Goal: Information Seeking & Learning: Learn about a topic

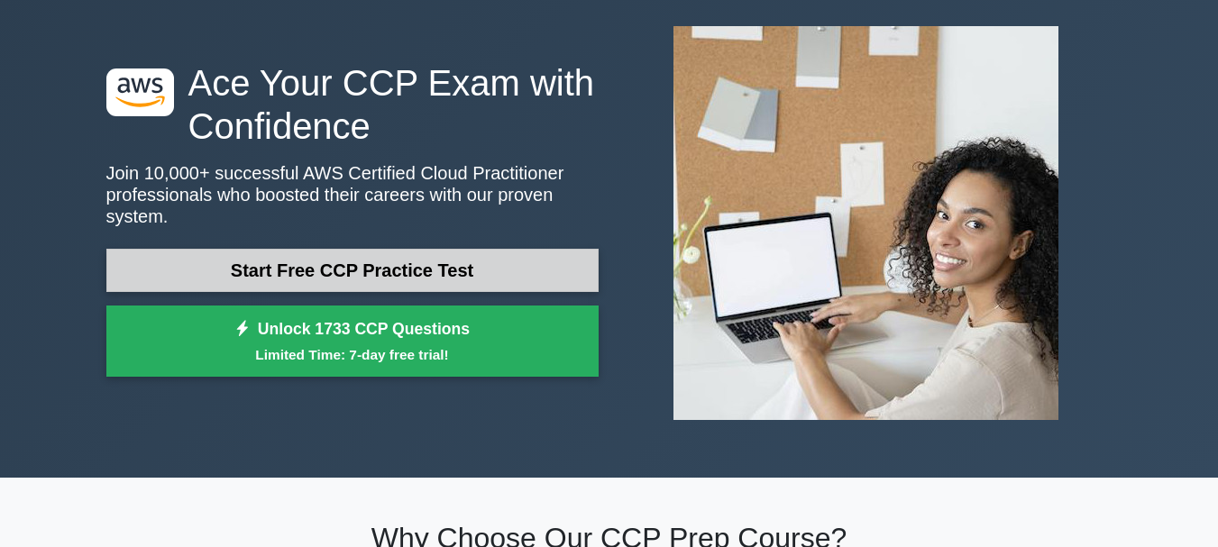
click at [483, 251] on link "Start Free CCP Practice Test" at bounding box center [352, 270] width 492 height 43
click at [481, 249] on link "Start Free CCP Practice Test" at bounding box center [352, 270] width 492 height 43
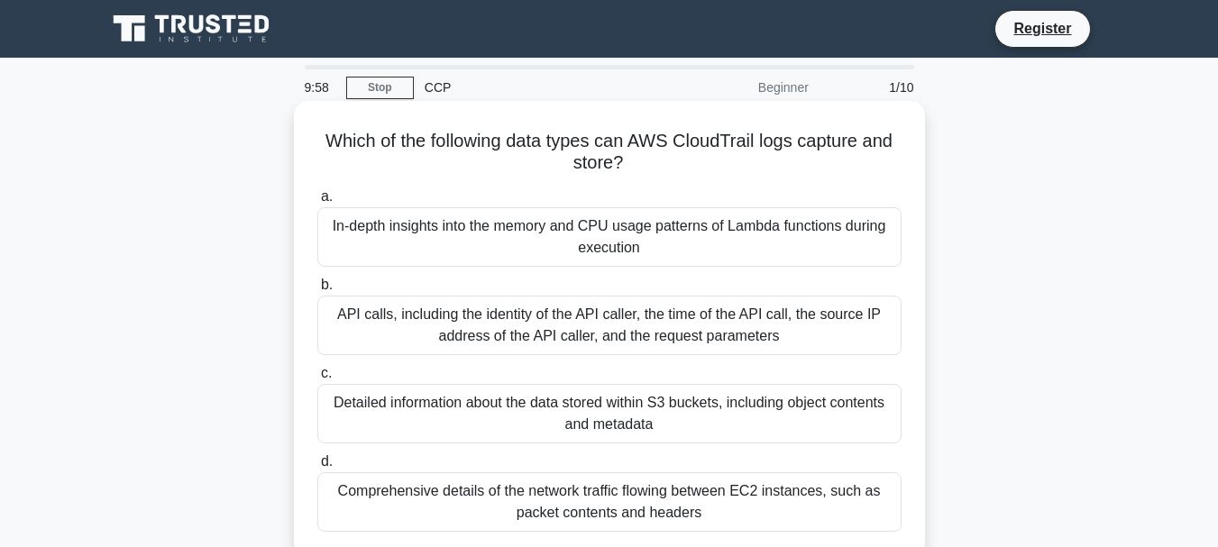
click at [635, 225] on div "In-depth insights into the memory and CPU usage patterns of Lambda functions du…" at bounding box center [609, 236] width 584 height 59
click at [317, 203] on input "a. In-depth insights into the memory and CPU usage patterns of Lambda functions…" at bounding box center [317, 197] width 0 height 12
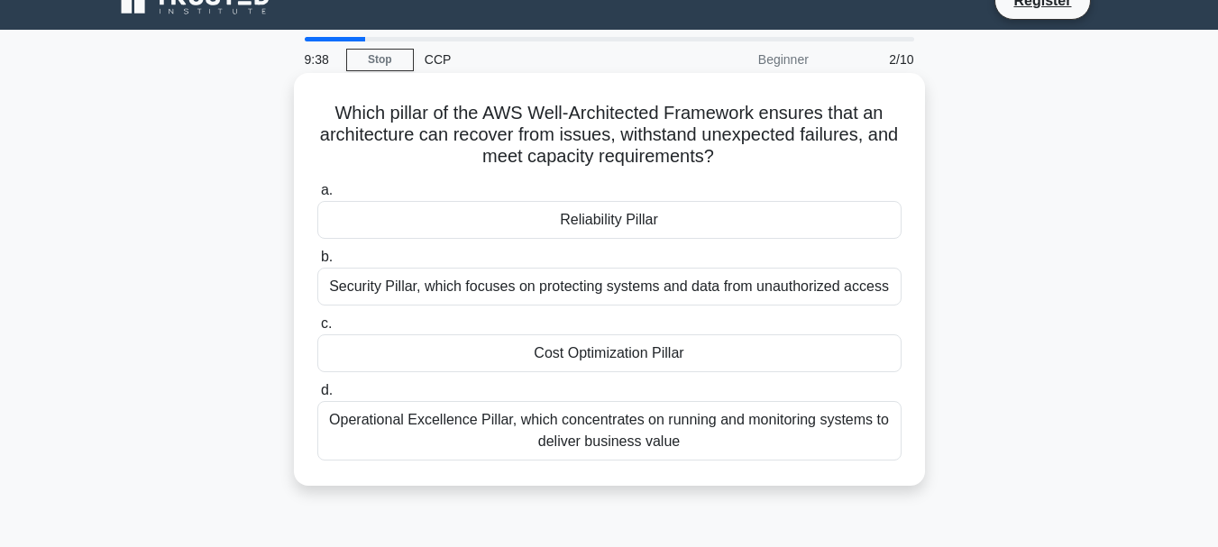
scroll to position [23, 0]
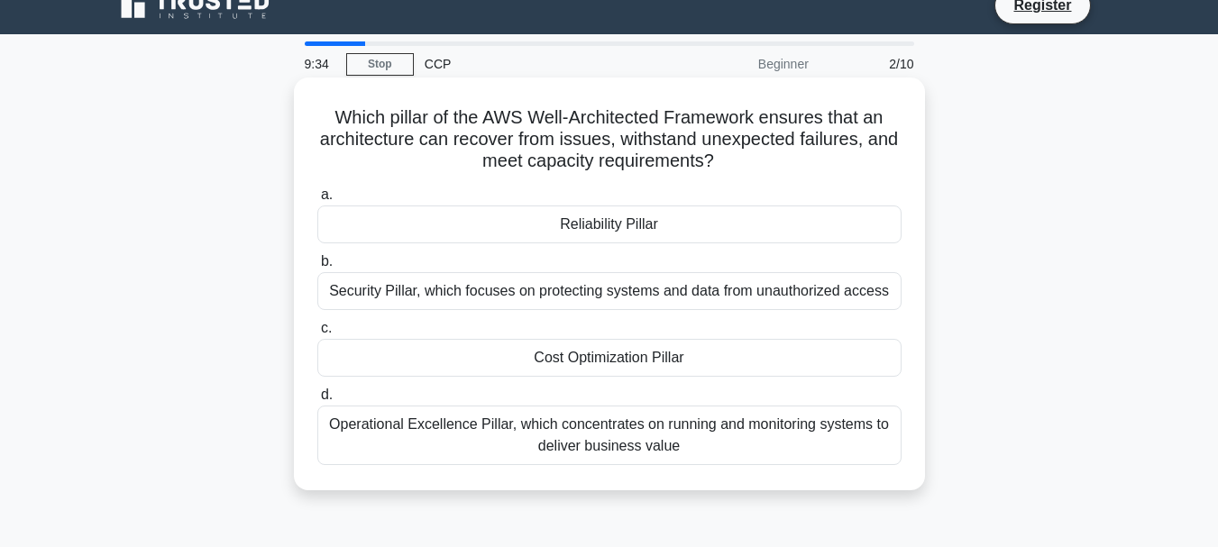
click at [516, 302] on div "Security Pillar, which focuses on protecting systems and data from unauthorized…" at bounding box center [609, 291] width 584 height 38
click at [317, 268] on input "b. Security Pillar, which focuses on protecting systems and data from unauthori…" at bounding box center [317, 262] width 0 height 12
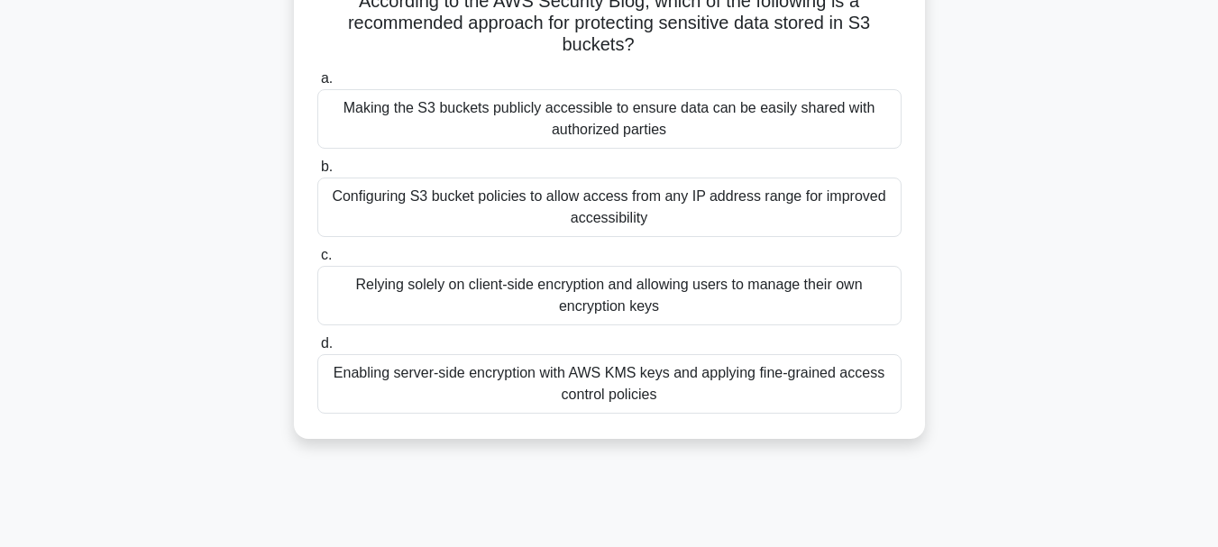
scroll to position [146, 0]
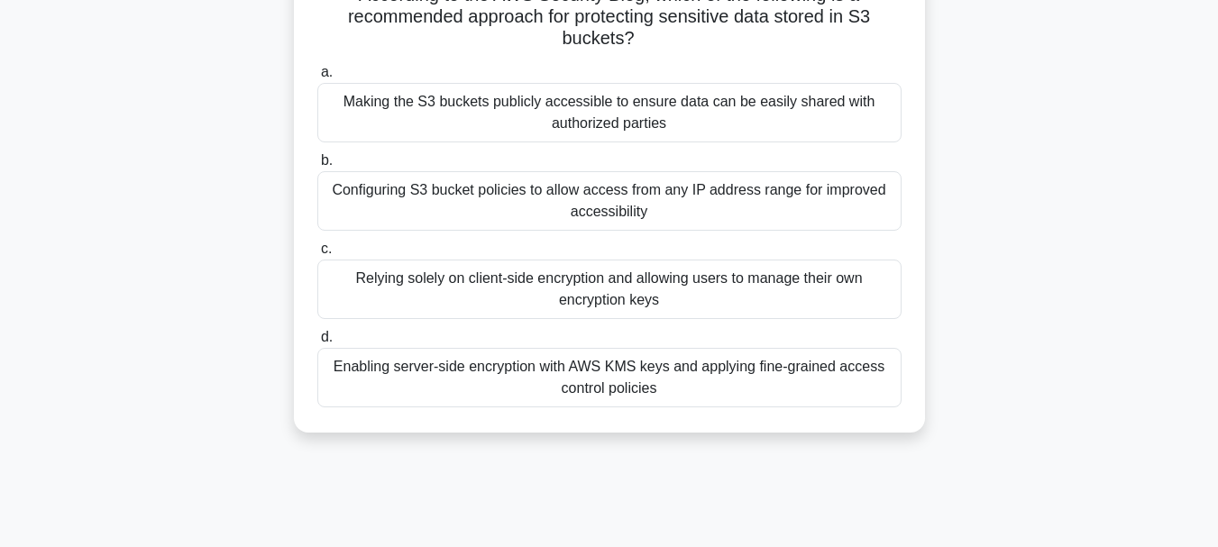
click at [498, 389] on div "Enabling server-side encryption with AWS KMS keys and applying fine-grained acc…" at bounding box center [609, 377] width 584 height 59
click at [317, 343] on input "d. Enabling server-side encryption with AWS KMS keys and applying fine-grained …" at bounding box center [317, 338] width 0 height 12
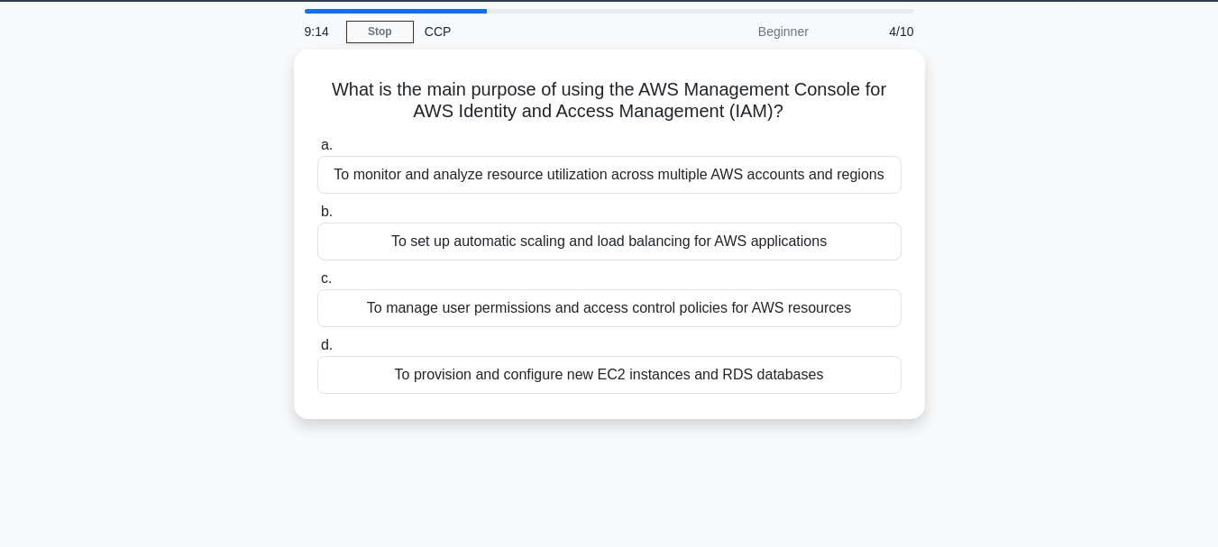
scroll to position [0, 0]
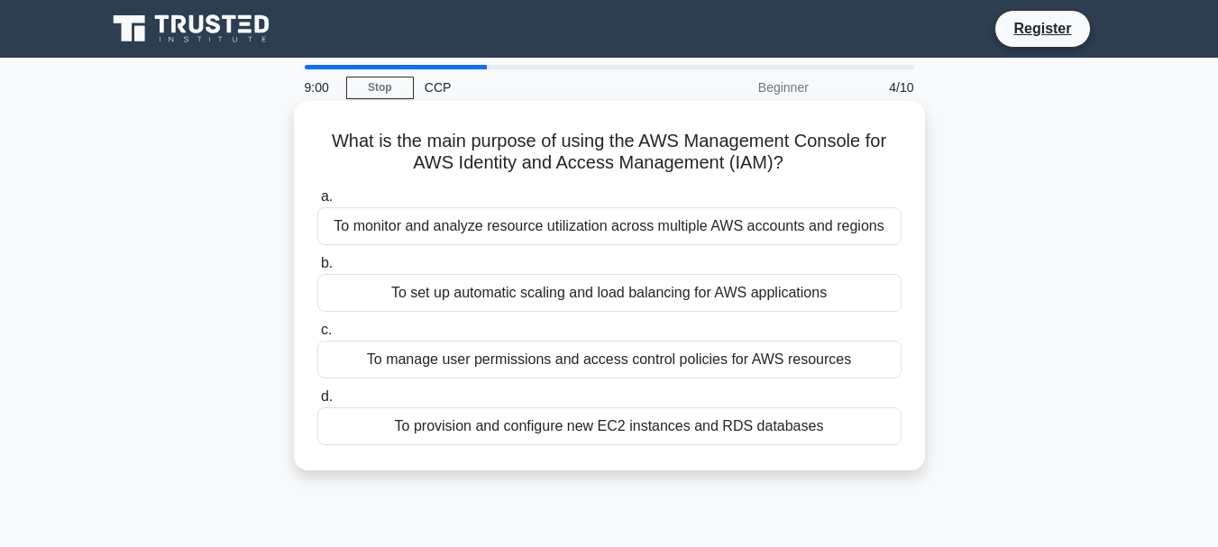
click at [549, 243] on div "To monitor and analyze resource utilization across multiple AWS accounts and re…" at bounding box center [609, 226] width 584 height 38
click at [317, 203] on input "a. To monitor and analyze resource utilization across multiple AWS accounts and…" at bounding box center [317, 197] width 0 height 12
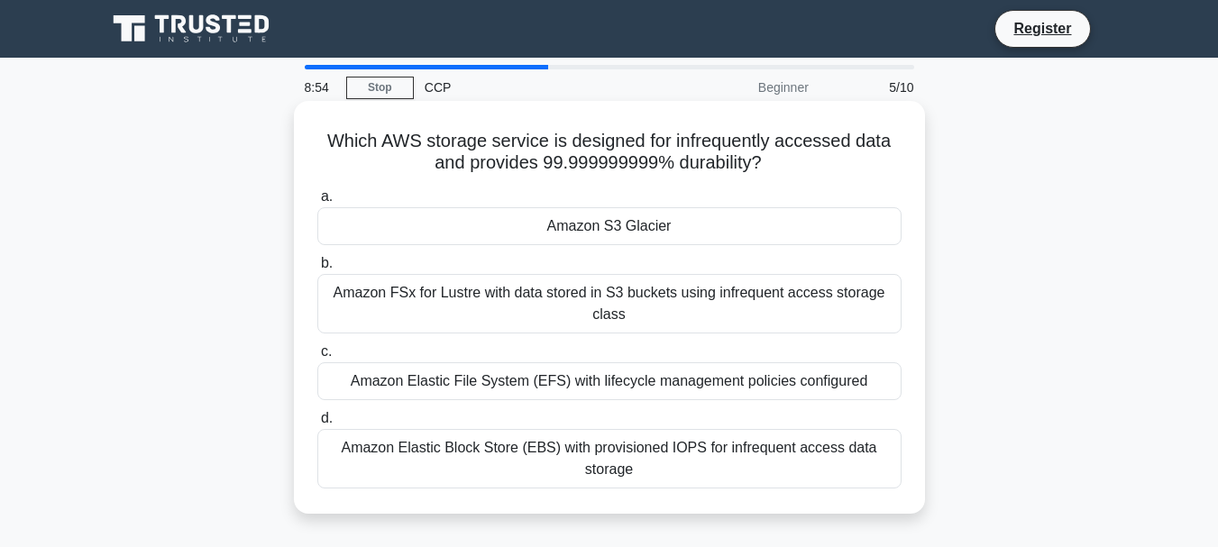
click at [576, 242] on div "Amazon S3 Glacier" at bounding box center [609, 226] width 584 height 38
click at [317, 203] on input "a. Amazon S3 Glacier" at bounding box center [317, 197] width 0 height 12
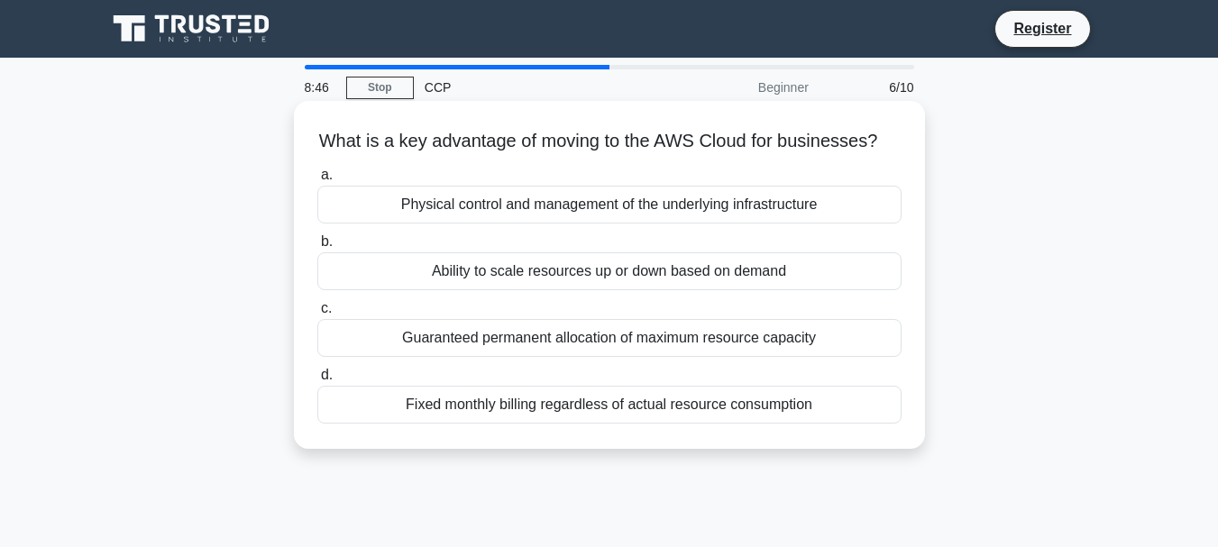
click at [552, 290] on div "Ability to scale resources up or down based on demand" at bounding box center [609, 271] width 584 height 38
click at [317, 248] on input "b. Ability to scale resources up or down based on demand" at bounding box center [317, 242] width 0 height 12
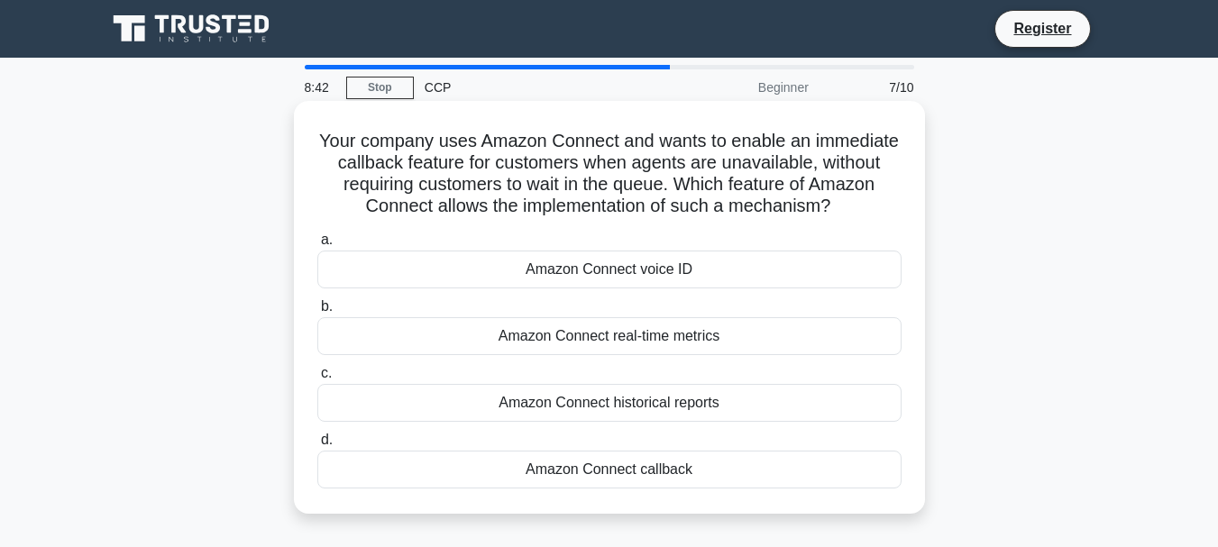
click at [643, 474] on div "Amazon Connect callback" at bounding box center [609, 470] width 584 height 38
click at [317, 446] on input "d. Amazon Connect callback" at bounding box center [317, 440] width 0 height 12
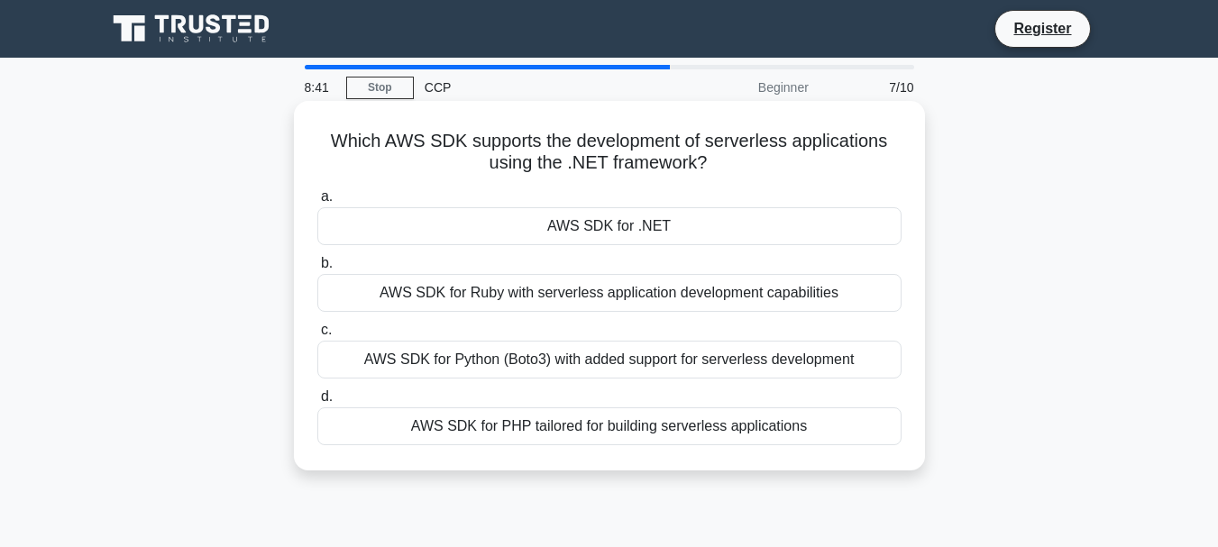
click at [633, 356] on div "AWS SDK for Python (Boto3) with added support for serverless development" at bounding box center [609, 360] width 584 height 38
click at [317, 336] on input "c. AWS SDK for Python (Boto3) with added support for serverless development" at bounding box center [317, 330] width 0 height 12
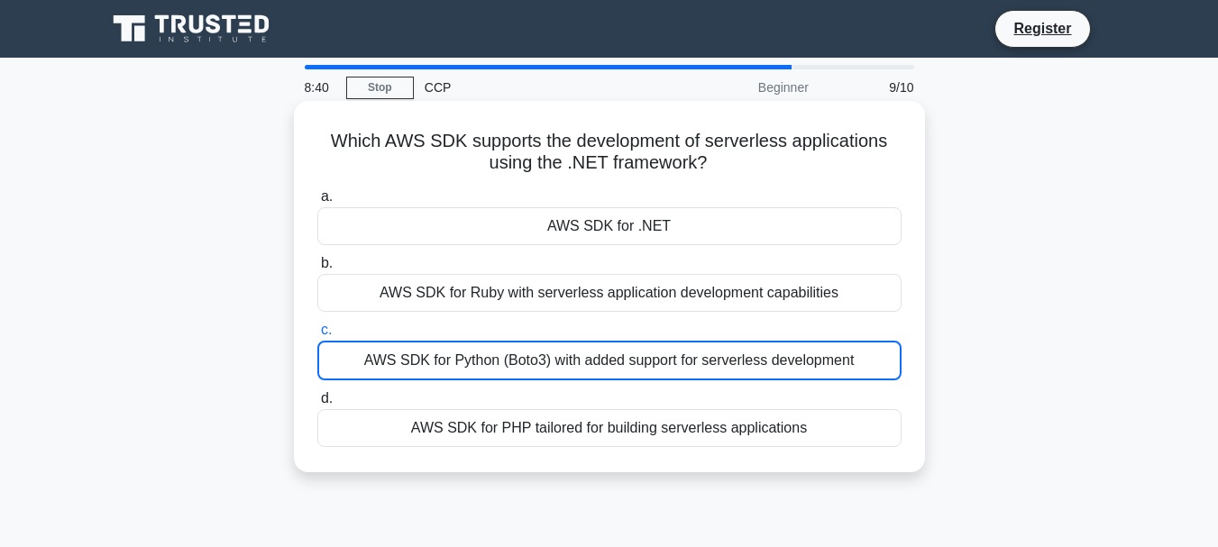
click at [656, 269] on label "b. AWS SDK for Ruby with serverless application development capabilities" at bounding box center [609, 281] width 584 height 59
click at [317, 269] on input "b. AWS SDK for Ruby with serverless application development capabilities" at bounding box center [317, 264] width 0 height 12
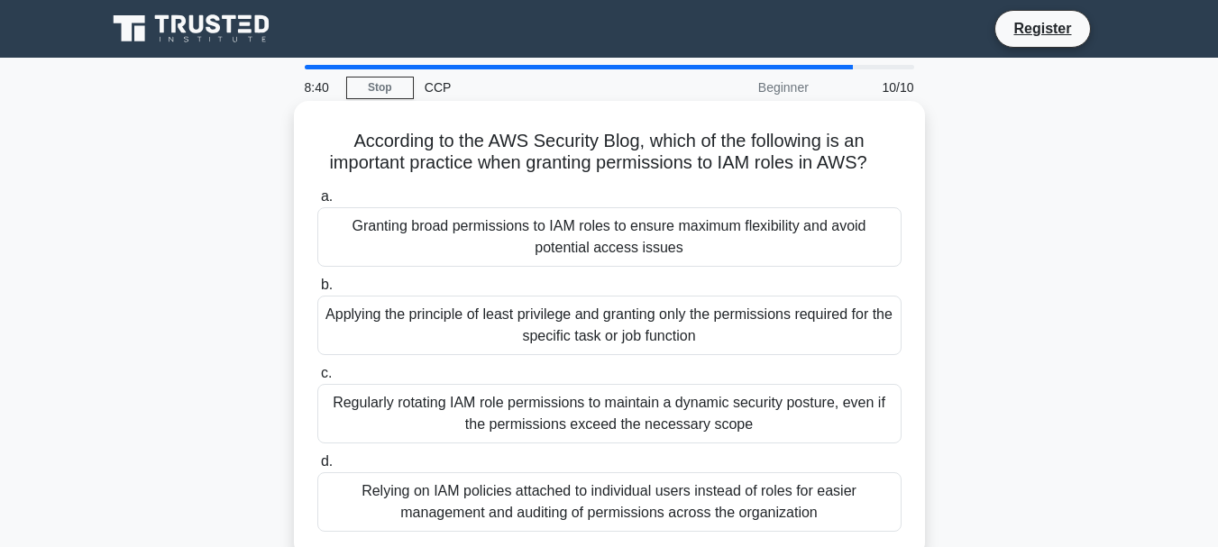
click at [653, 226] on div "Granting broad permissions to IAM roles to ensure maximum flexibility and avoid…" at bounding box center [609, 236] width 584 height 59
click at [317, 203] on input "a. Granting broad permissions to IAM roles to ensure maximum flexibility and av…" at bounding box center [317, 197] width 0 height 12
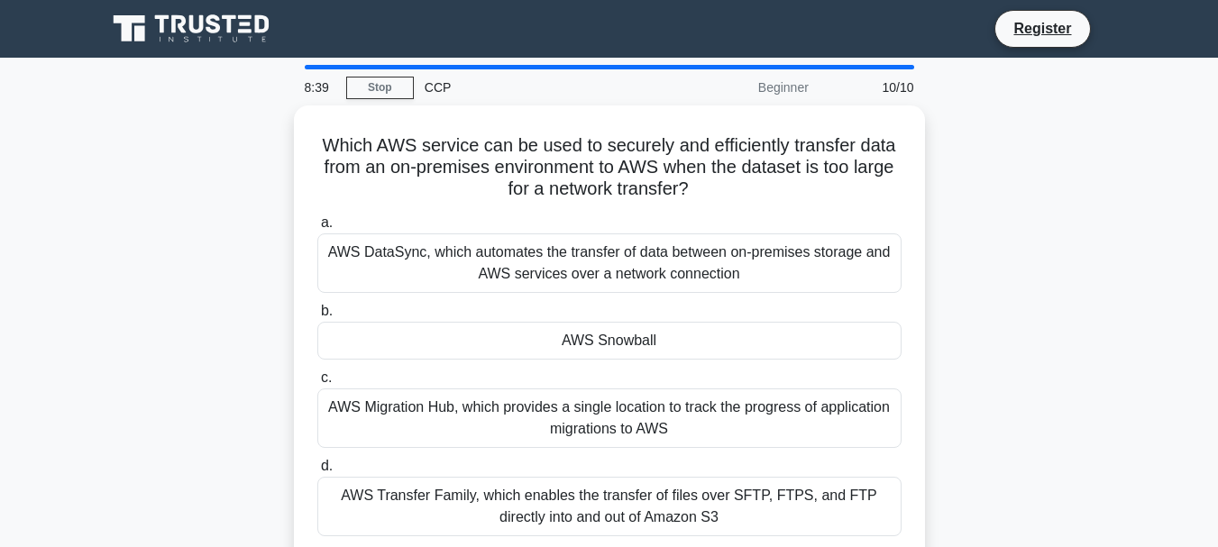
click at [625, 343] on div "AWS Snowball" at bounding box center [609, 341] width 584 height 38
click at [317, 317] on input "b. AWS Snowball" at bounding box center [317, 312] width 0 height 12
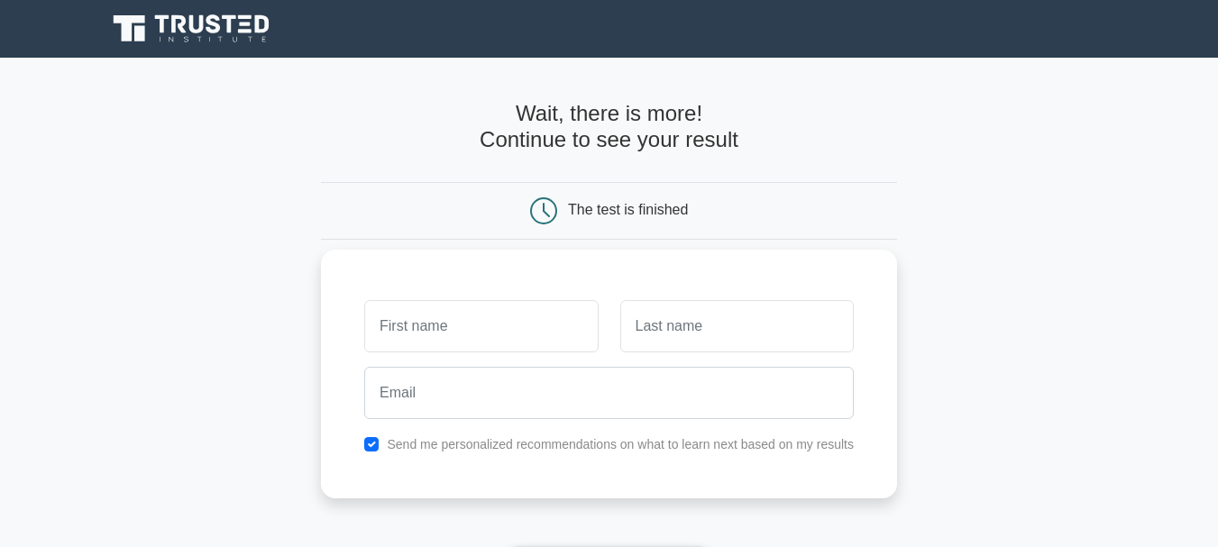
click at [553, 333] on input "text" at bounding box center [480, 326] width 233 height 52
type input "Kaleem"
click at [640, 322] on input "text" at bounding box center [736, 326] width 233 height 52
type input "Akhtar"
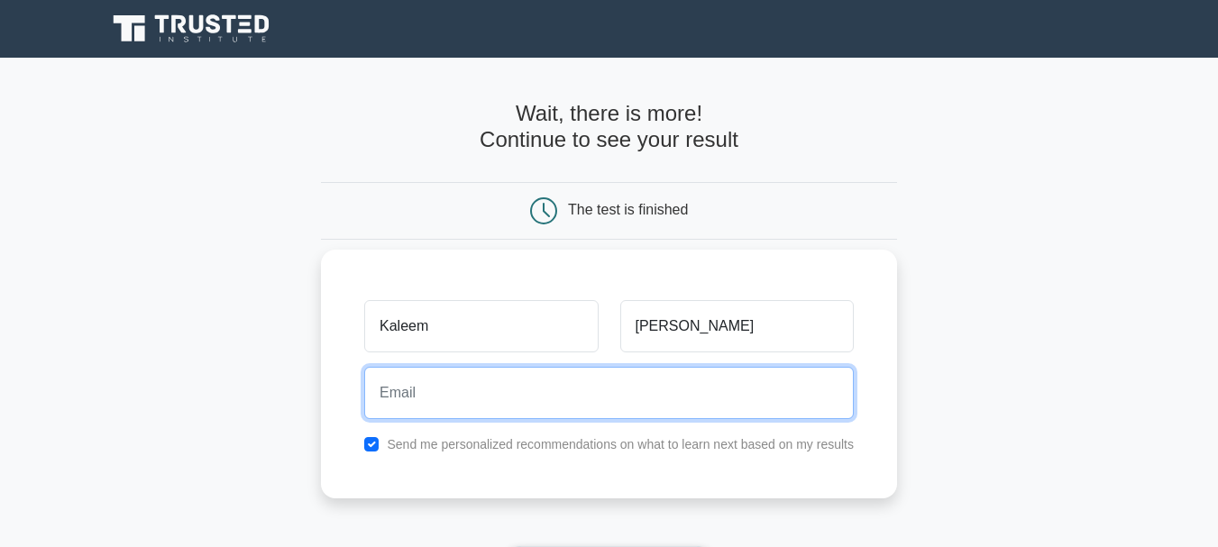
click at [646, 397] on input "email" at bounding box center [608, 393] width 489 height 52
type input "chaudharykaleem04@gmail.com"
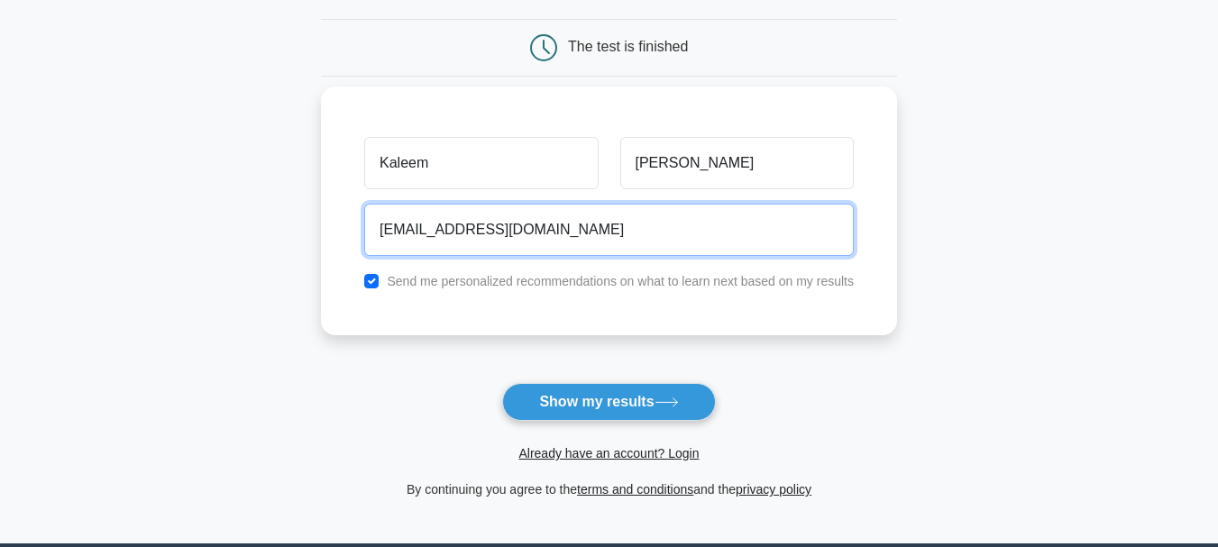
scroll to position [162, 0]
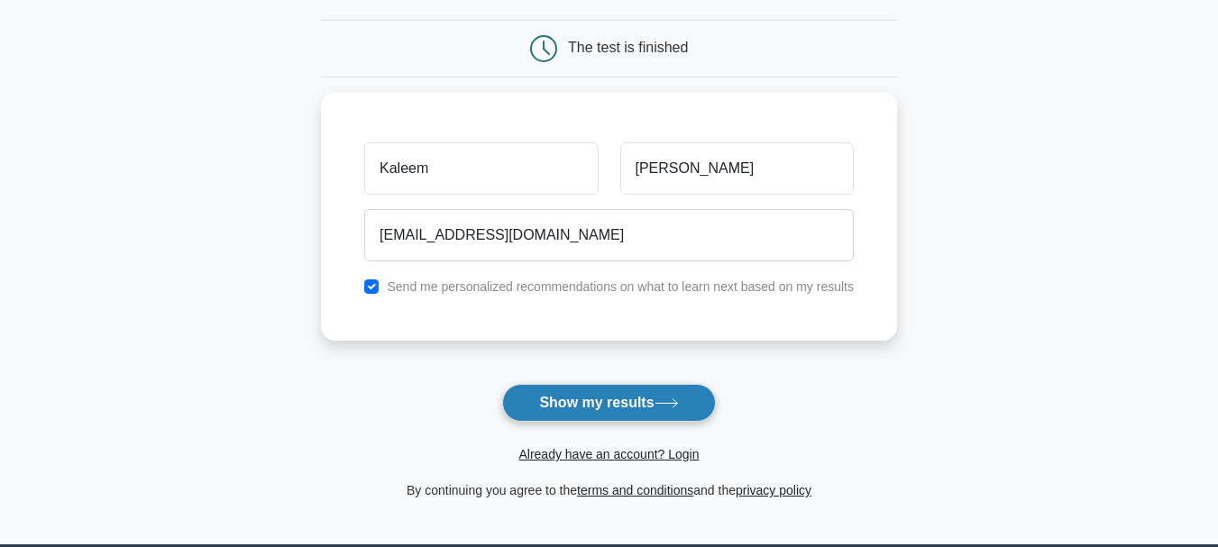
click at [583, 411] on button "Show my results" at bounding box center [608, 403] width 213 height 38
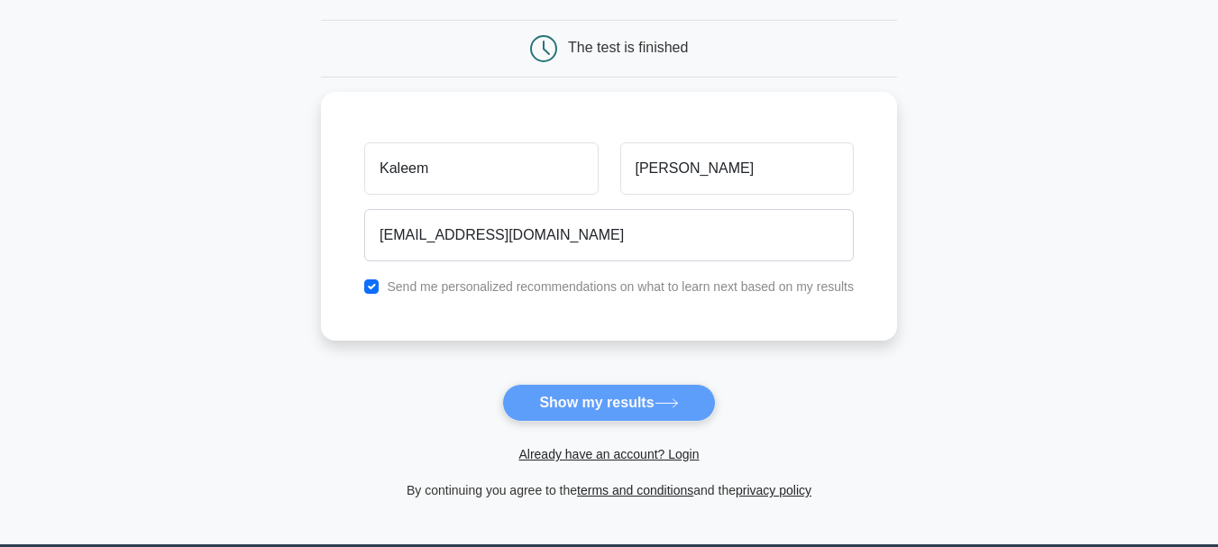
scroll to position [0, 0]
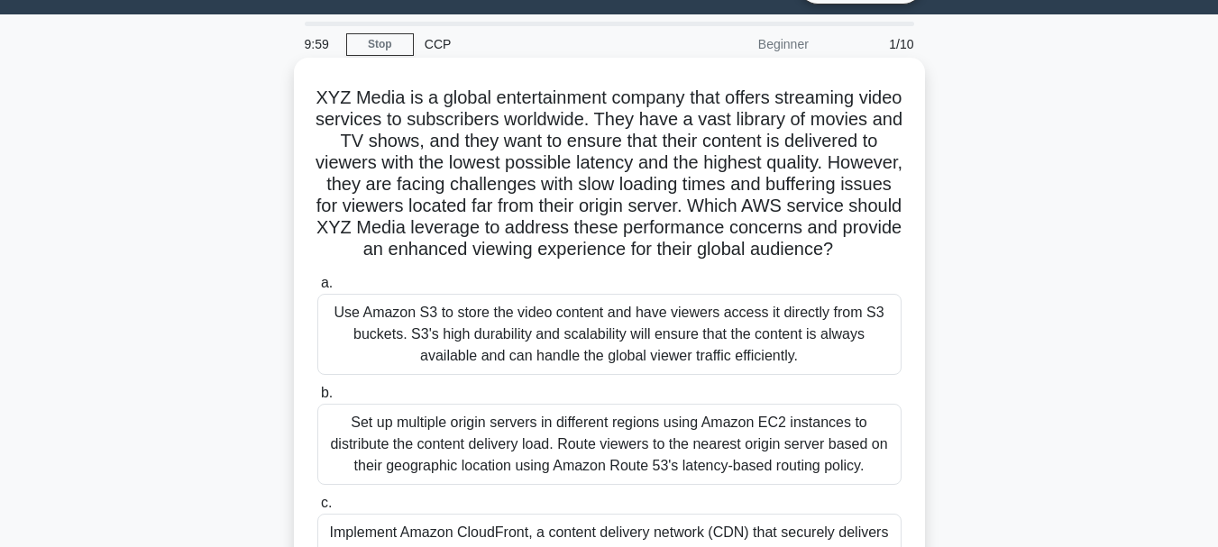
scroll to position [66, 0]
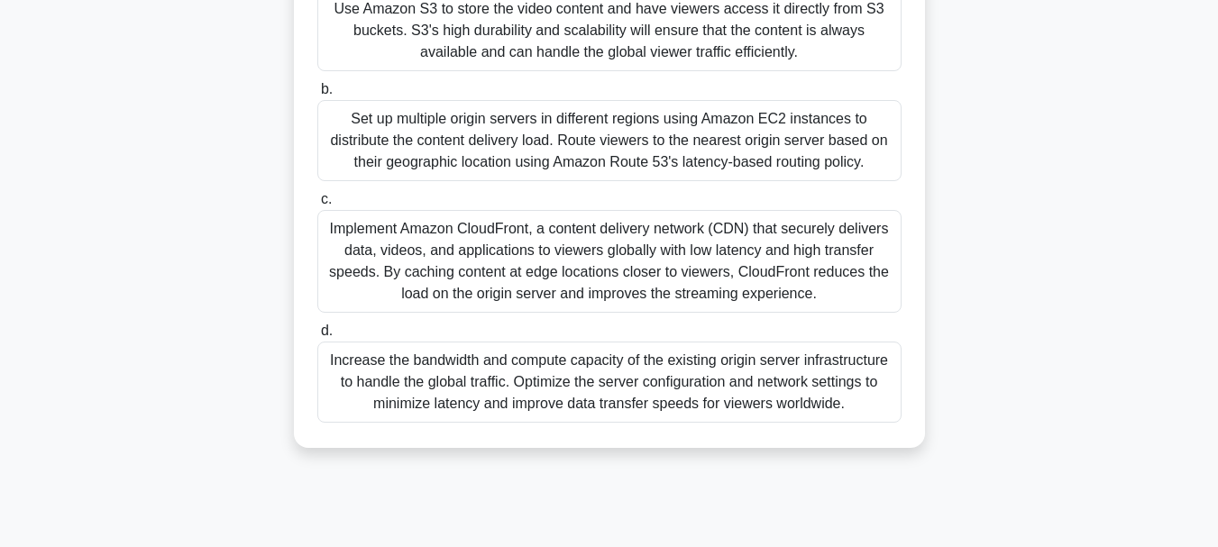
click at [455, 256] on div "Implement Amazon CloudFront, a content delivery network (CDN) that securely del…" at bounding box center [609, 261] width 584 height 103
click at [317, 205] on input "c. Implement Amazon CloudFront, a content delivery network (CDN) that securely …" at bounding box center [317, 200] width 0 height 12
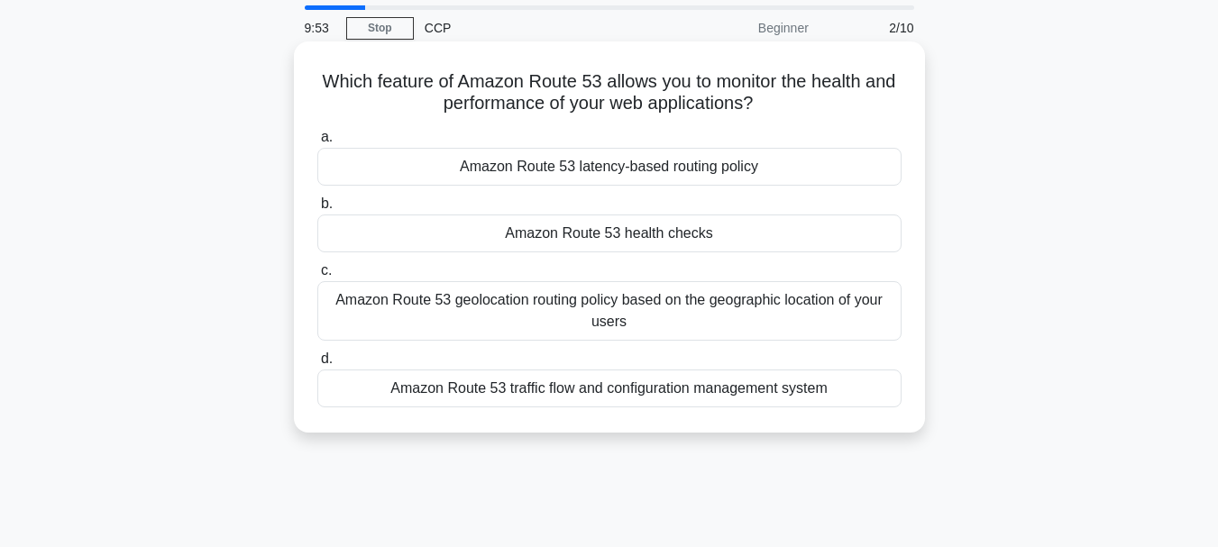
scroll to position [0, 0]
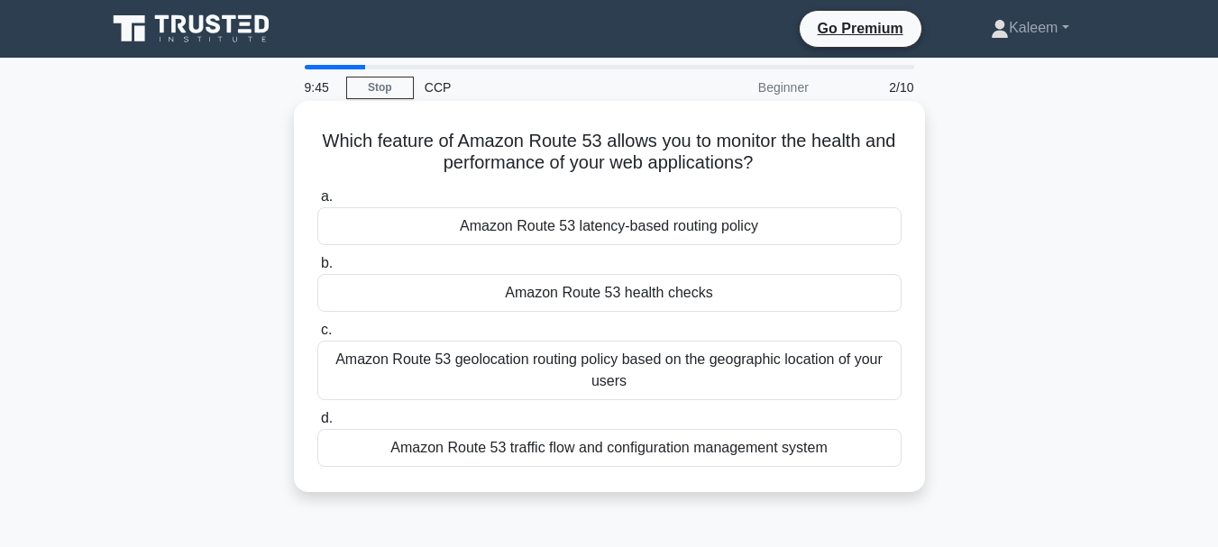
click at [528, 294] on div "Amazon Route 53 health checks" at bounding box center [609, 293] width 584 height 38
click at [317, 269] on input "b. Amazon Route 53 health checks" at bounding box center [317, 264] width 0 height 12
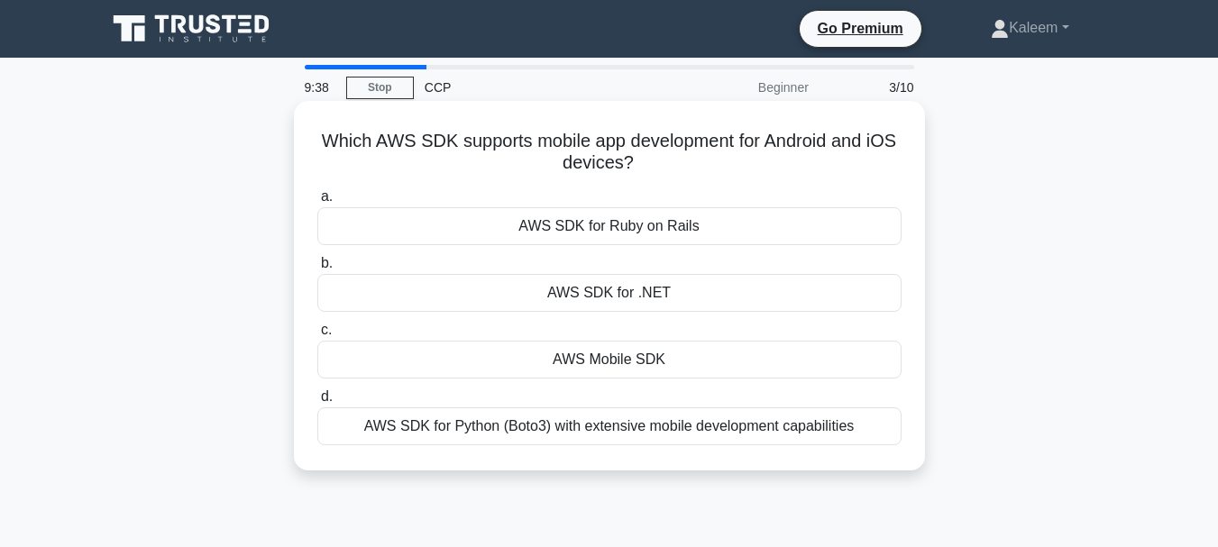
click at [564, 297] on div "AWS SDK for .NET" at bounding box center [609, 293] width 584 height 38
click at [317, 269] on input "b. AWS SDK for .NET" at bounding box center [317, 264] width 0 height 12
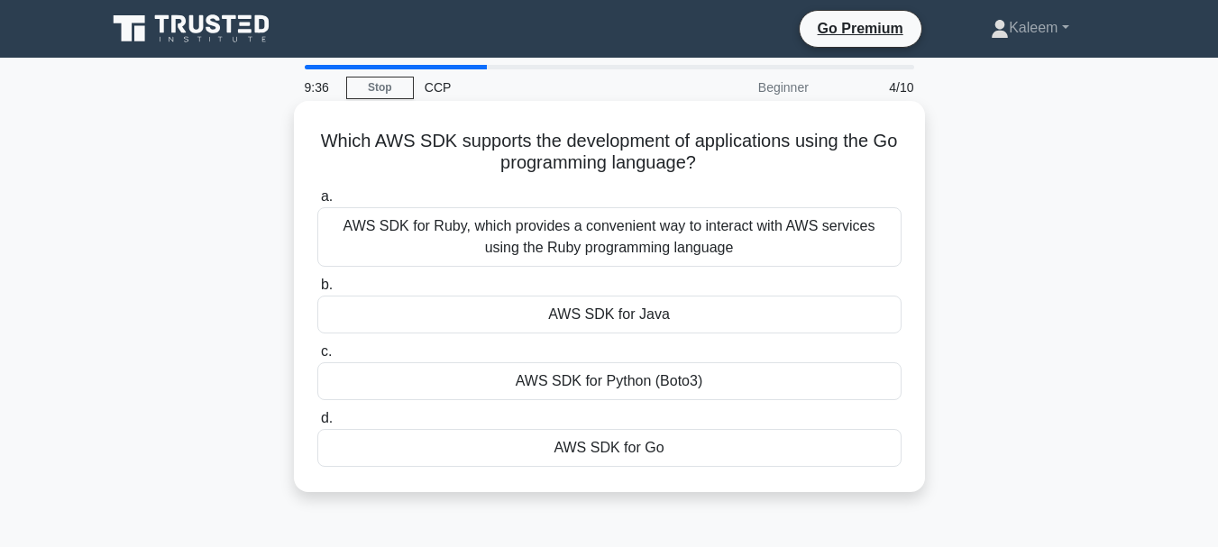
click at [588, 325] on div "AWS SDK for Java" at bounding box center [609, 315] width 584 height 38
click at [317, 291] on input "b. AWS SDK for Java" at bounding box center [317, 285] width 0 height 12
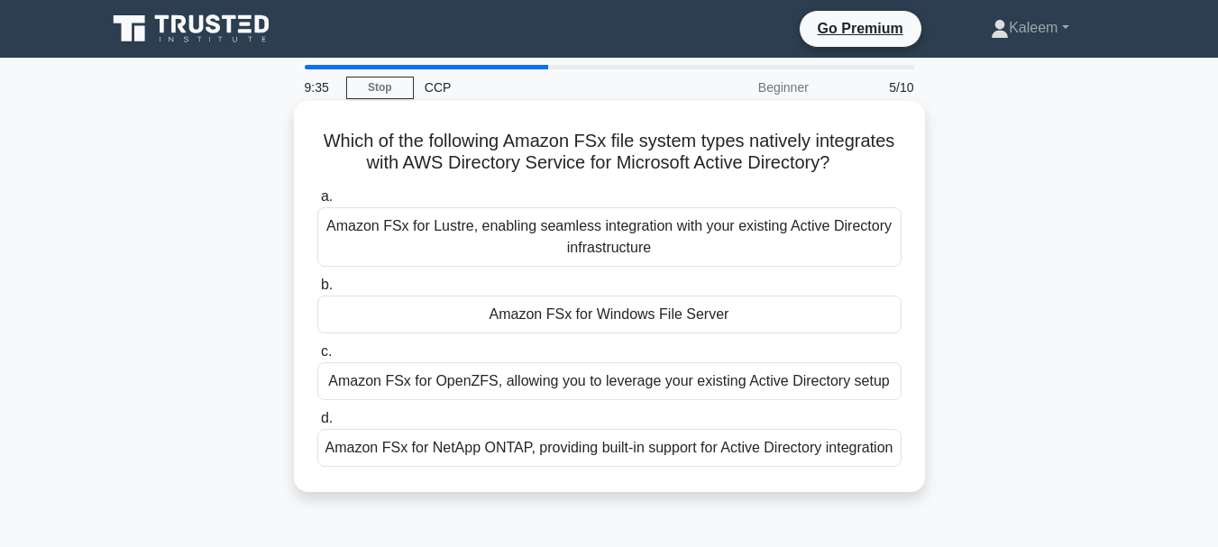
click at [586, 379] on div "Amazon FSx for OpenZFS, allowing you to leverage your existing Active Directory…" at bounding box center [609, 381] width 584 height 38
click at [317, 358] on input "c. Amazon FSx for OpenZFS, allowing you to leverage your existing Active Direct…" at bounding box center [317, 352] width 0 height 12
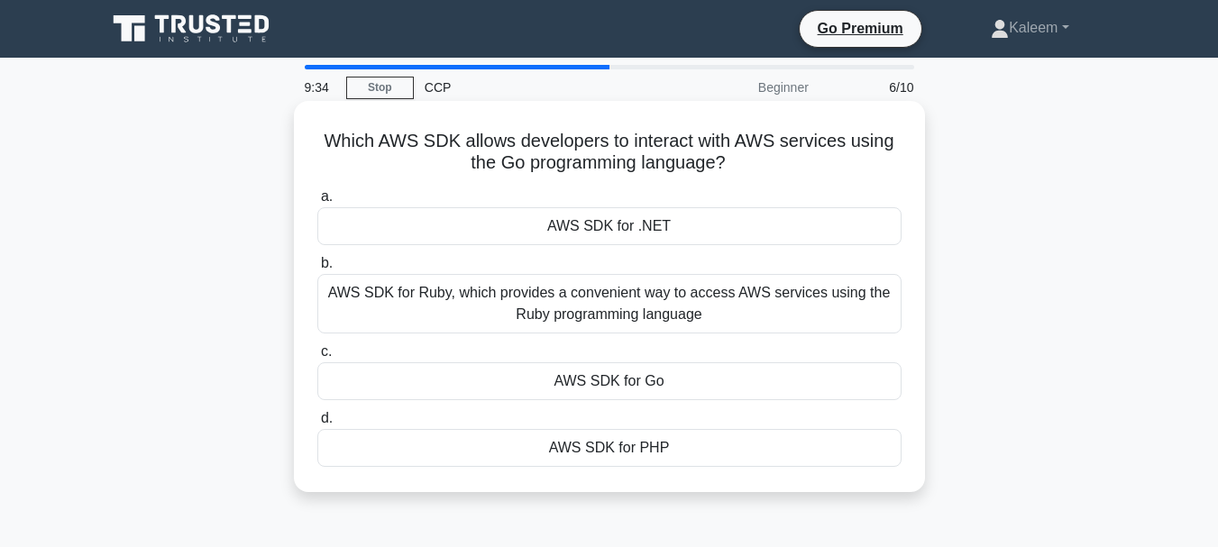
click at [617, 239] on div "AWS SDK for .NET" at bounding box center [609, 226] width 584 height 38
click at [317, 203] on input "a. AWS SDK for .NET" at bounding box center [317, 197] width 0 height 12
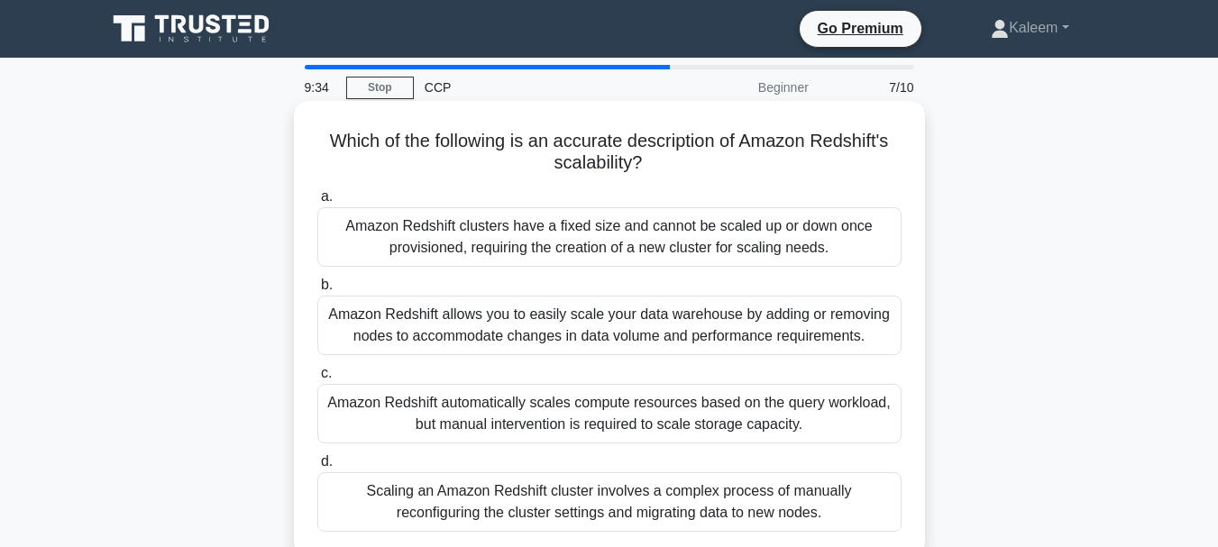
drag, startPoint x: 589, startPoint y: 342, endPoint x: 589, endPoint y: 352, distance: 9.9
click at [589, 343] on div "Amazon Redshift allows you to easily scale your data warehouse by adding or rem…" at bounding box center [609, 325] width 584 height 59
click at [317, 291] on input "b. Amazon Redshift allows you to easily scale your data warehouse by adding or …" at bounding box center [317, 285] width 0 height 12
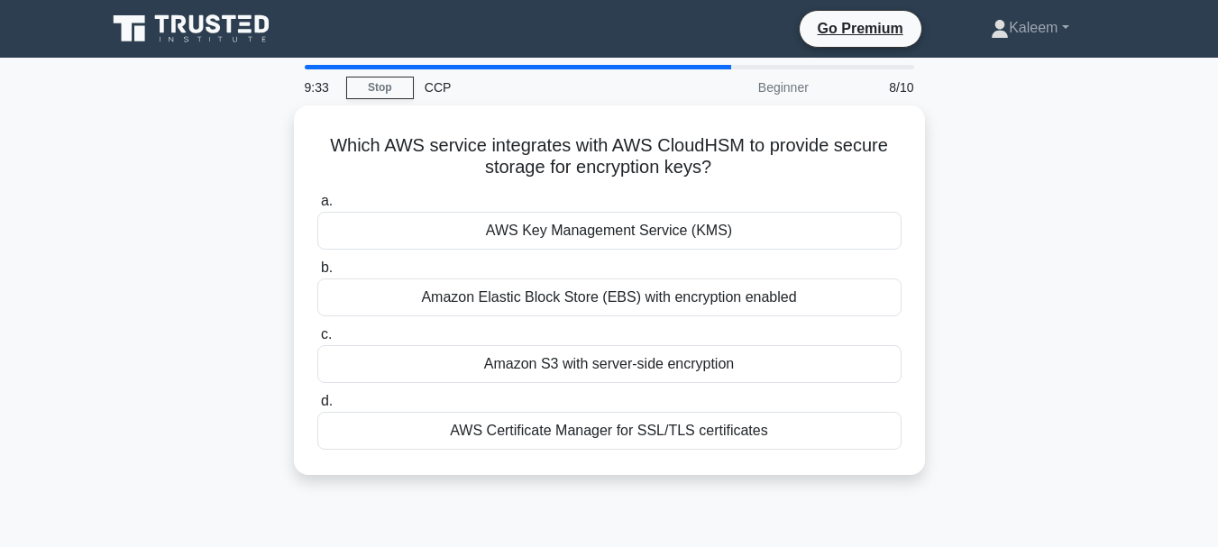
click at [589, 423] on div "AWS Certificate Manager for SSL/TLS certificates" at bounding box center [609, 431] width 584 height 38
click at [317, 407] on input "d. AWS Certificate Manager for SSL/TLS certificates" at bounding box center [317, 402] width 0 height 12
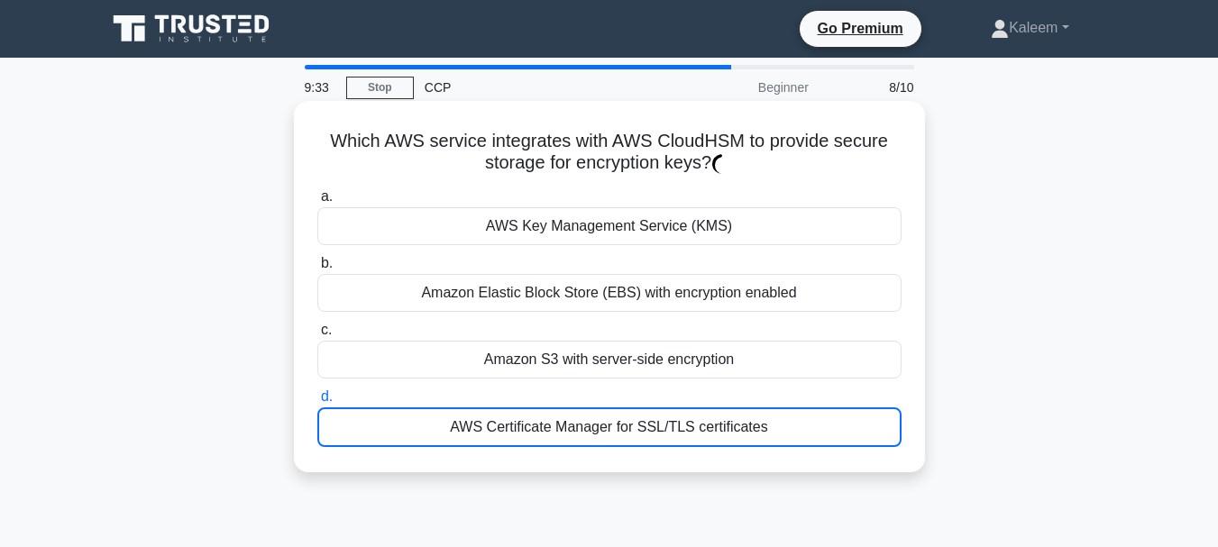
drag, startPoint x: 608, startPoint y: 398, endPoint x: 622, endPoint y: 350, distance: 50.5
click at [608, 391] on label "d. AWS Certificate Manager for SSL/TLS certificates" at bounding box center [609, 416] width 584 height 61
click at [317, 391] on input "d. AWS Certificate Manager for SSL/TLS certificates" at bounding box center [317, 397] width 0 height 12
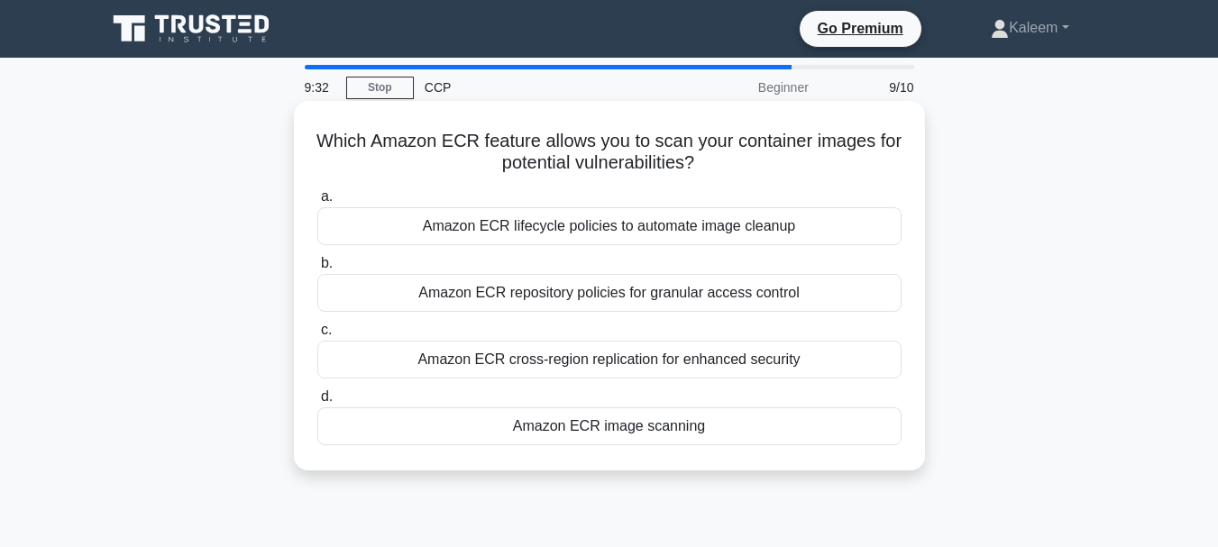
click at [628, 316] on div "a. Amazon ECR lifecycle policies to automate image cleanup b. Amazon ECR reposi…" at bounding box center [609, 315] width 606 height 267
click at [636, 260] on label "b. Amazon ECR repository policies for granular access control" at bounding box center [609, 281] width 584 height 59
click at [317, 260] on input "b. Amazon ECR repository policies for granular access control" at bounding box center [317, 264] width 0 height 12
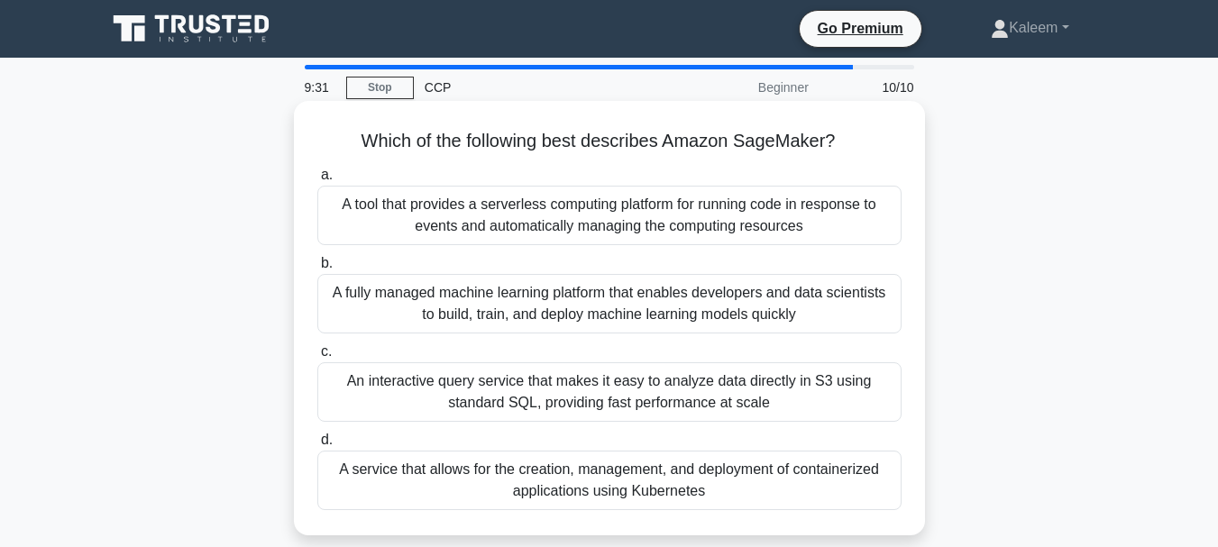
click at [671, 201] on div "A tool that provides a serverless computing platform for running code in respon…" at bounding box center [609, 215] width 584 height 59
click at [317, 181] on input "a. A tool that provides a serverless computing platform for running code in res…" at bounding box center [317, 175] width 0 height 12
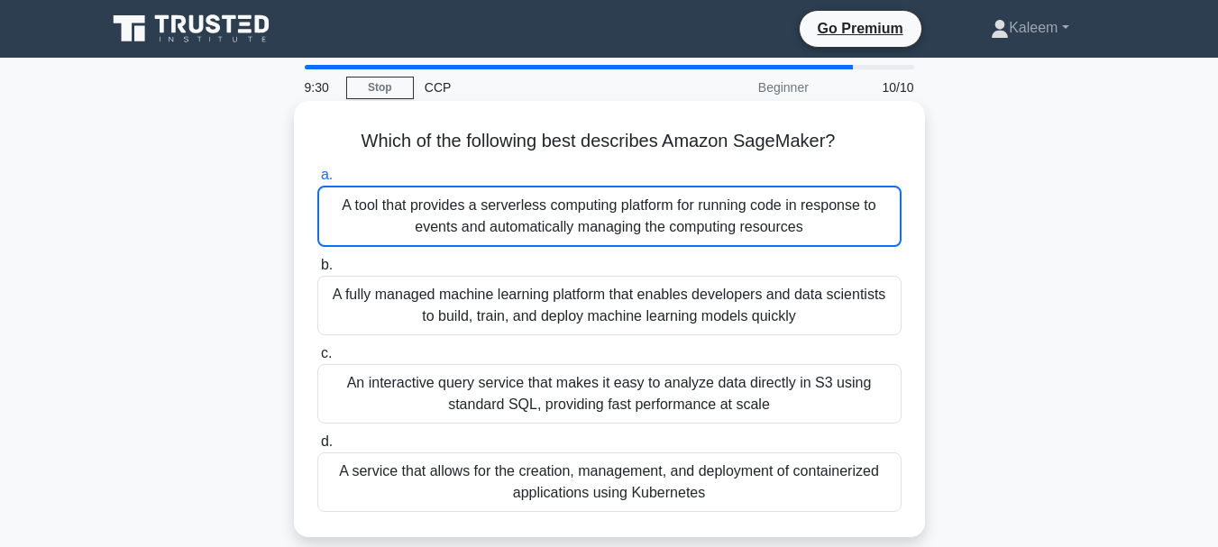
click at [666, 215] on div "A tool that provides a serverless computing platform for running code in respon…" at bounding box center [609, 216] width 584 height 61
click at [317, 181] on input "a. A tool that provides a serverless computing platform for running code in res…" at bounding box center [317, 175] width 0 height 12
